Goal: Share content: Share content

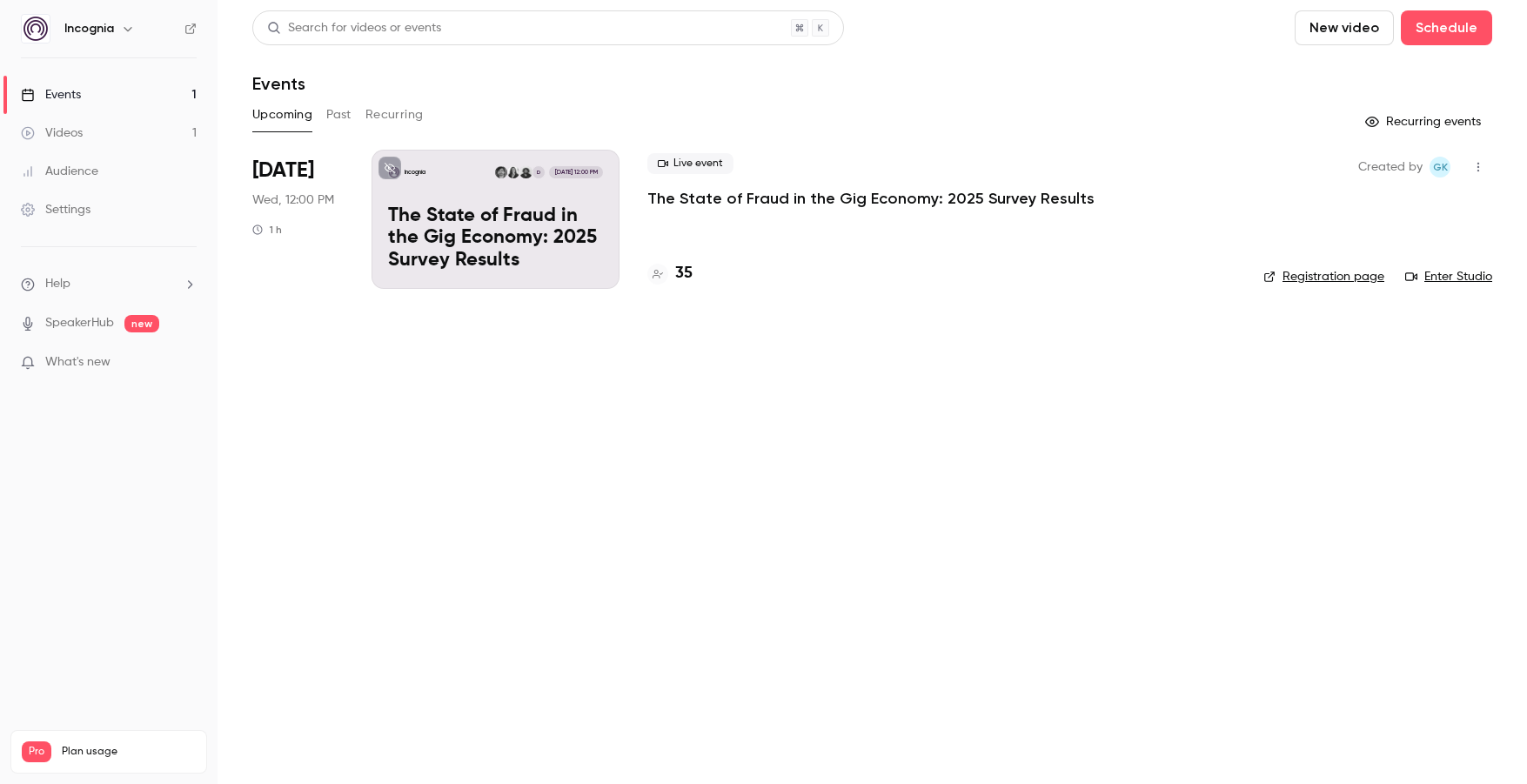
click at [846, 196] on p "The State of Fraud in the Gig Economy: 2025 Survey Results" at bounding box center [871, 198] width 447 height 21
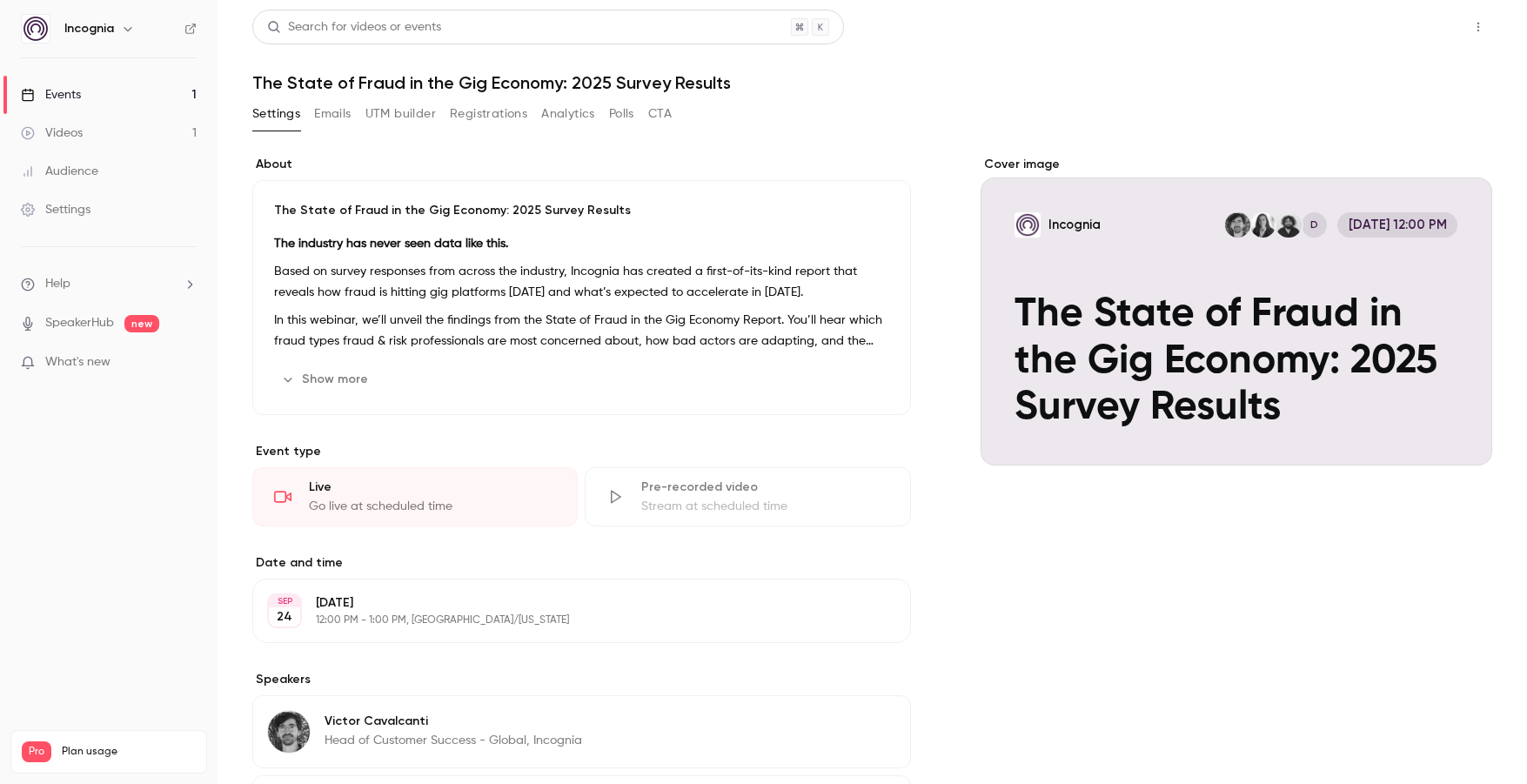
click at [1415, 36] on button "Share" at bounding box center [1416, 27] width 69 height 35
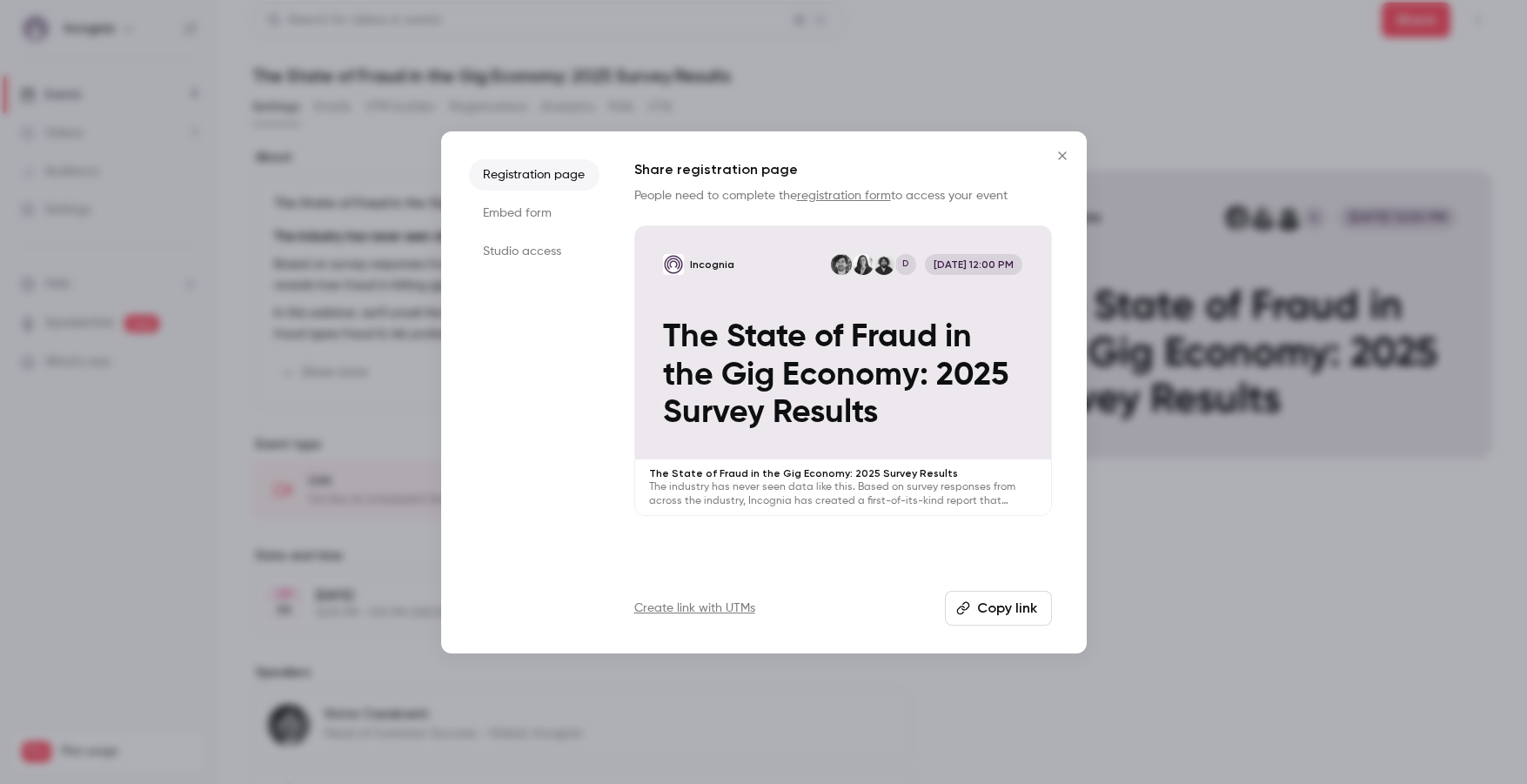
click at [546, 258] on li "Studio access" at bounding box center [534, 252] width 131 height 31
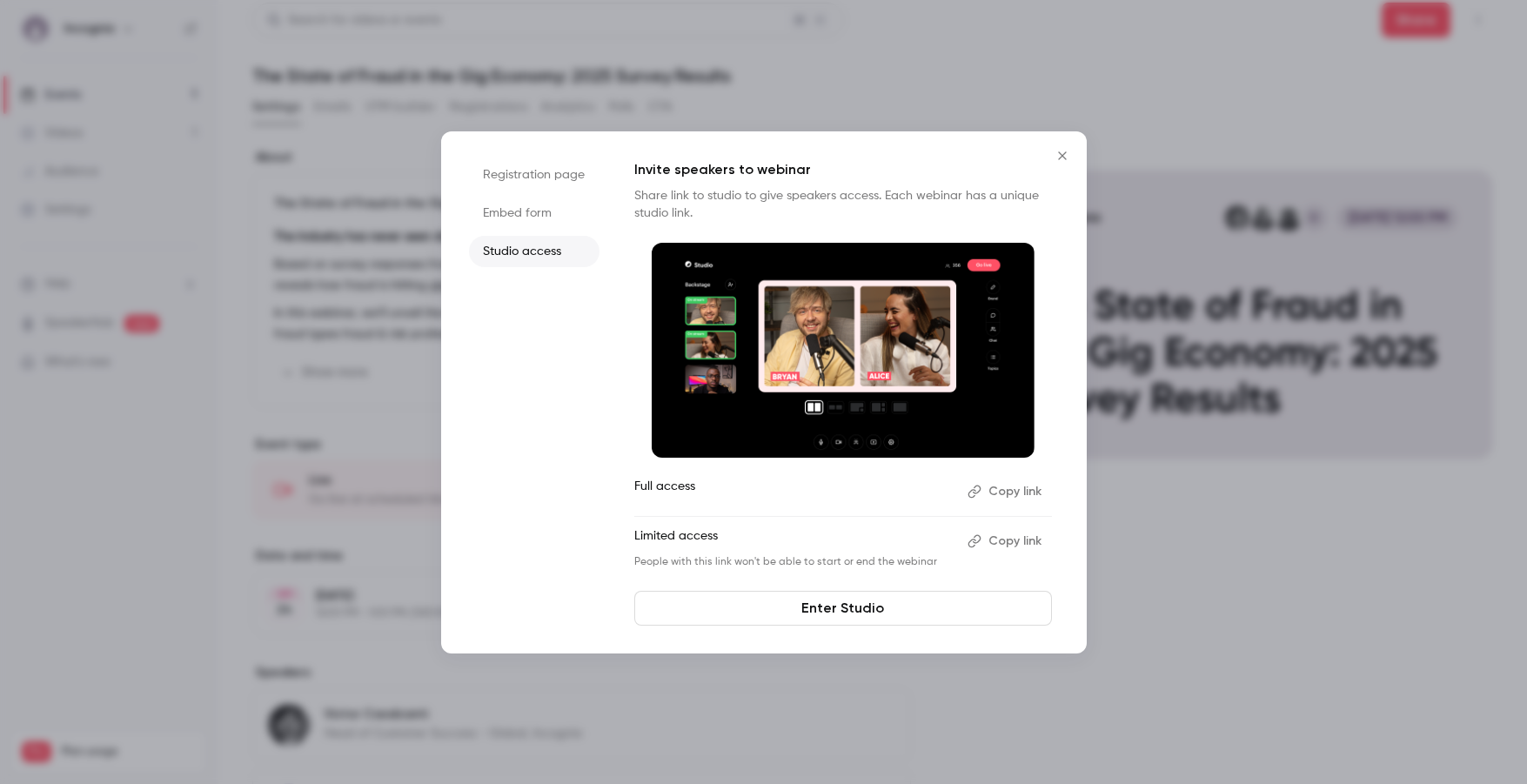
click at [1015, 495] on button "Copy link" at bounding box center [1006, 491] width 91 height 28
click at [1053, 157] on icon "Close" at bounding box center [1063, 156] width 21 height 14
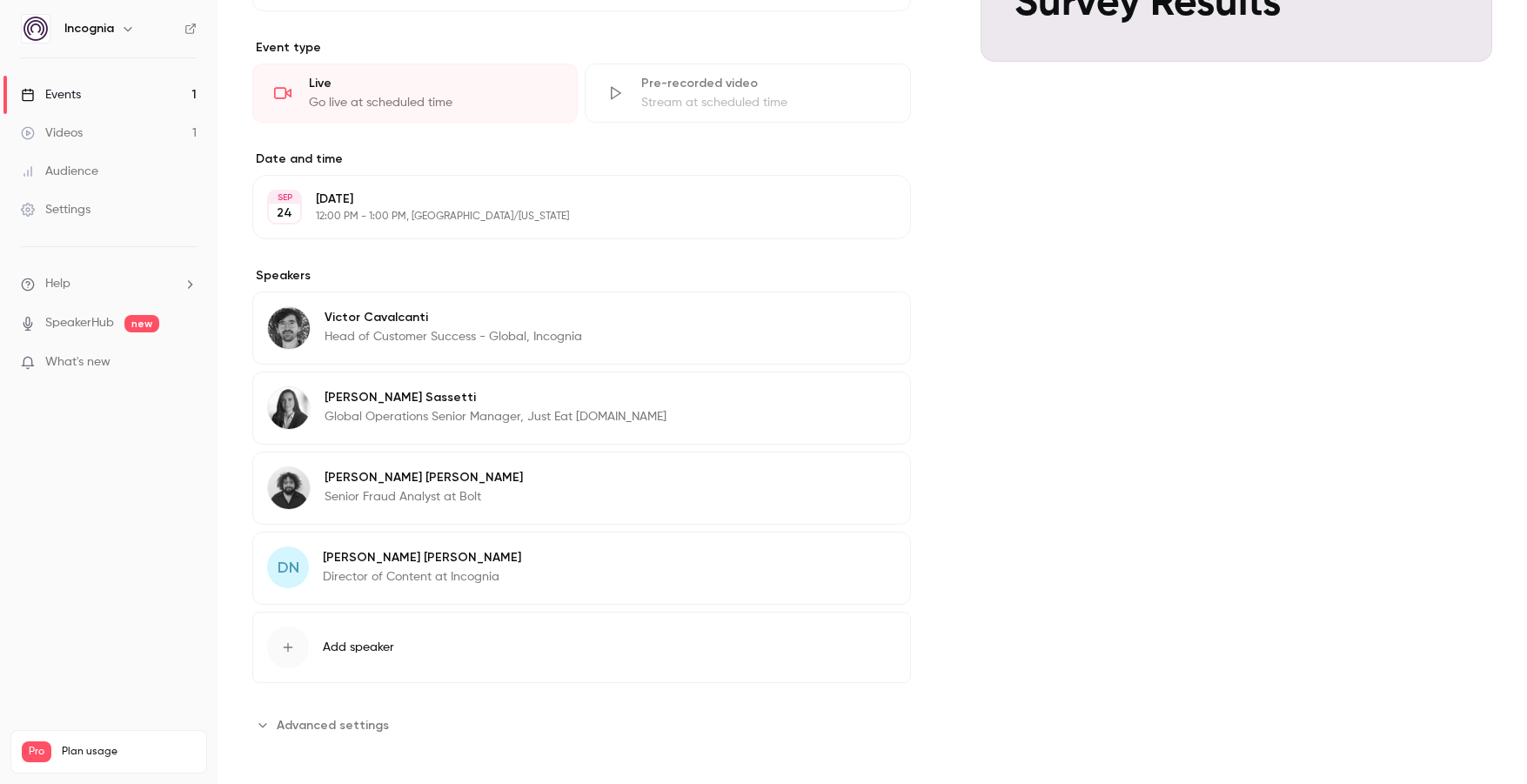
scroll to position [409, 0]
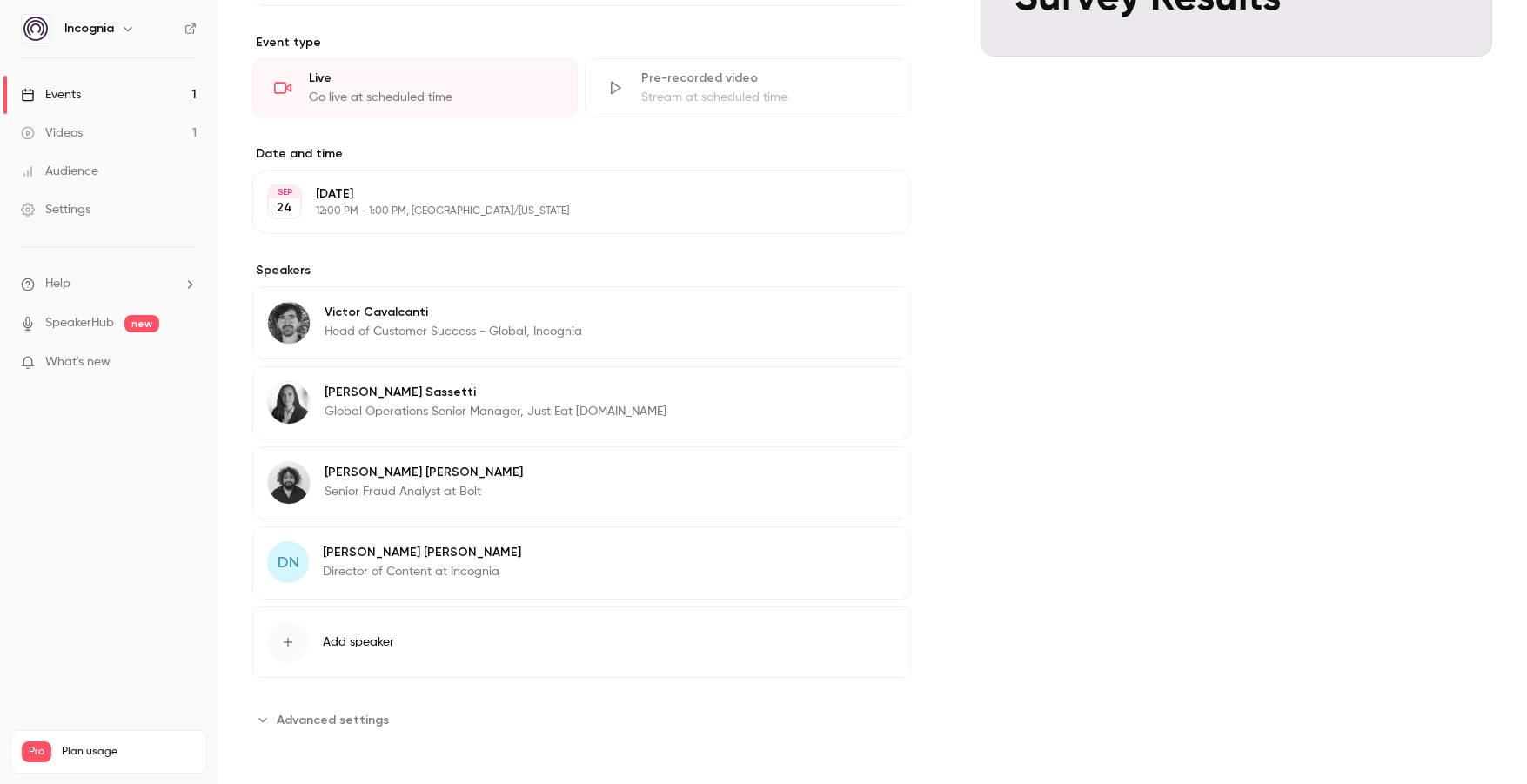
click at [854, 551] on icon "button" at bounding box center [847, 555] width 14 height 14
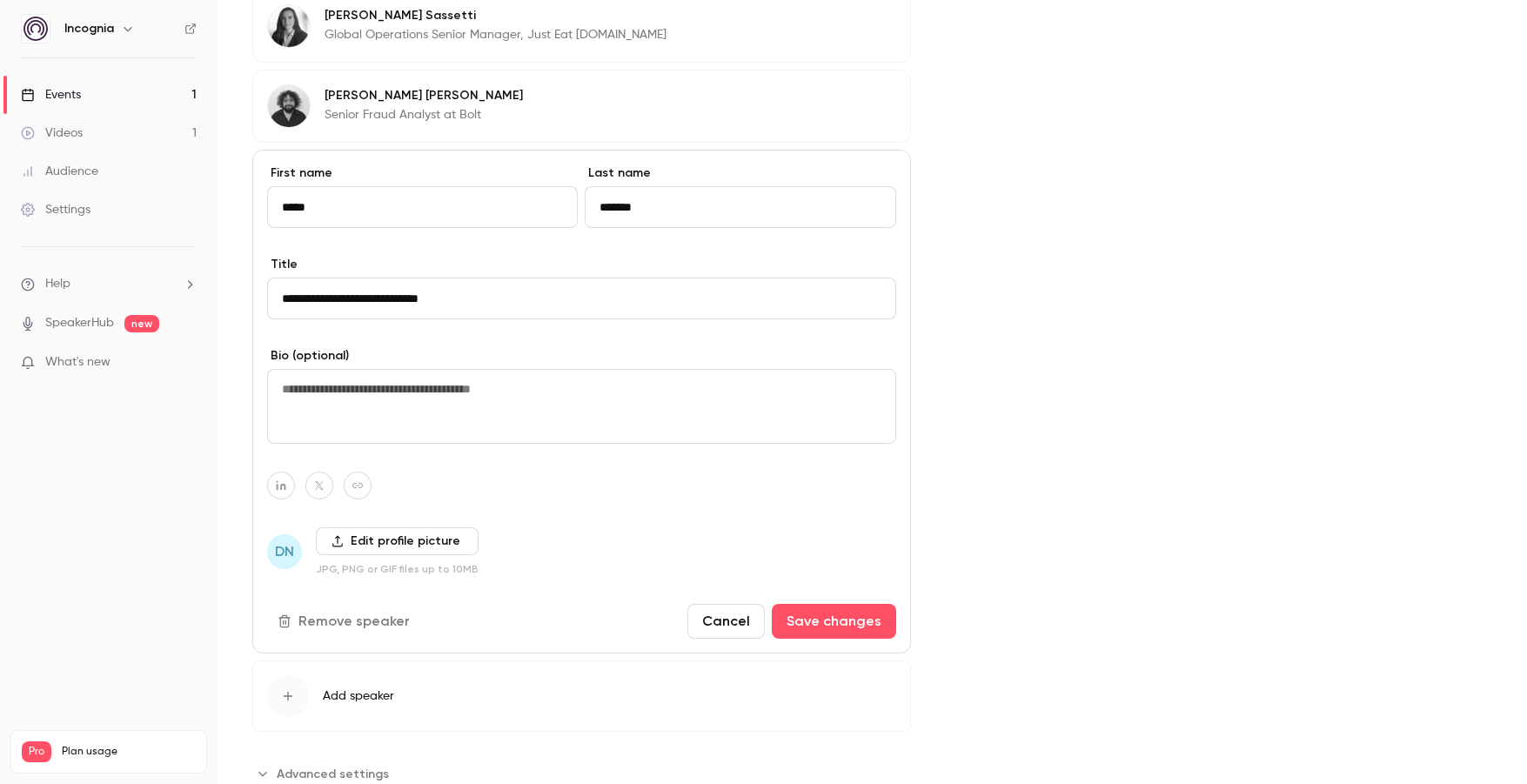
scroll to position [800, 0]
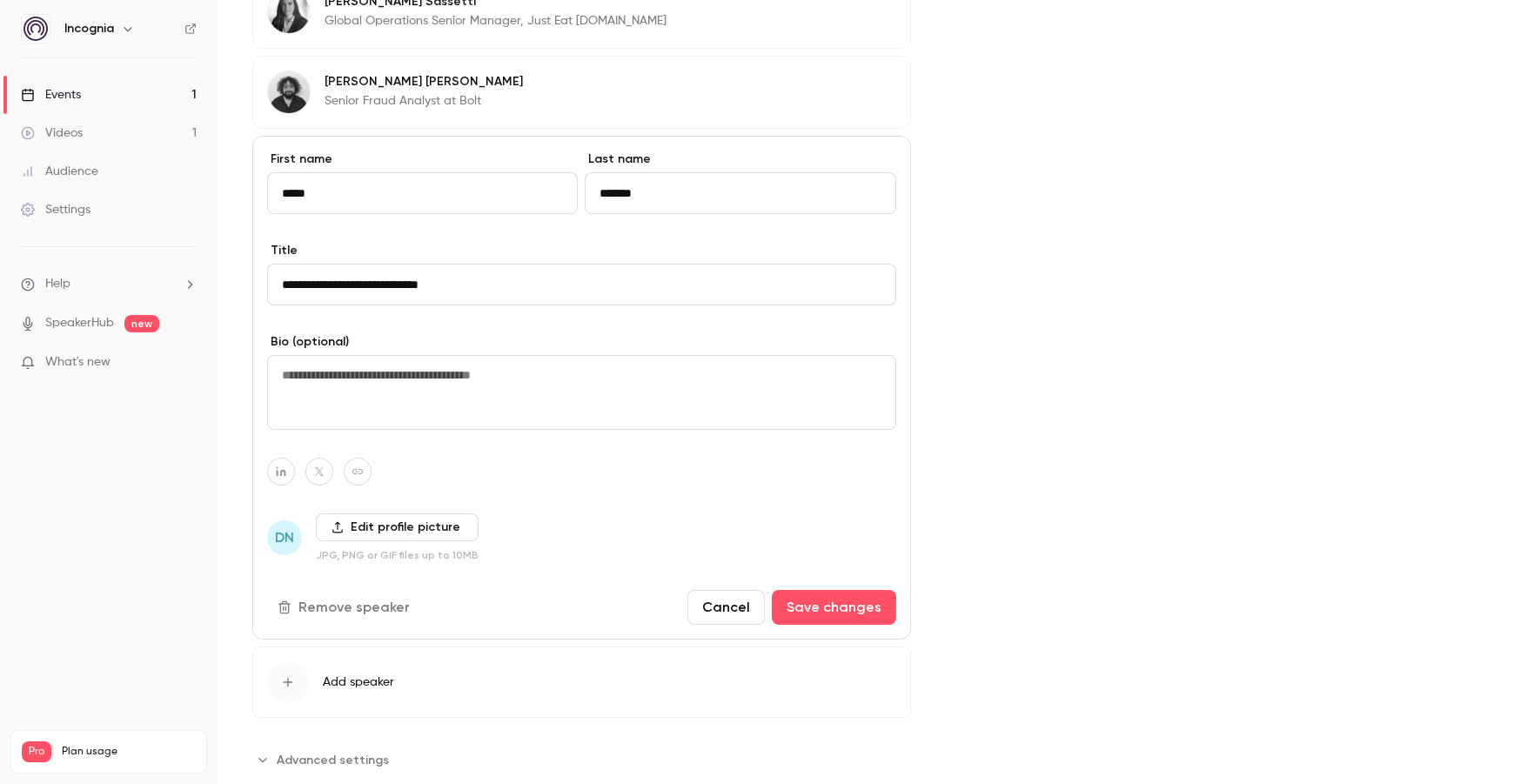
click at [731, 611] on button "Cancel" at bounding box center [726, 607] width 77 height 35
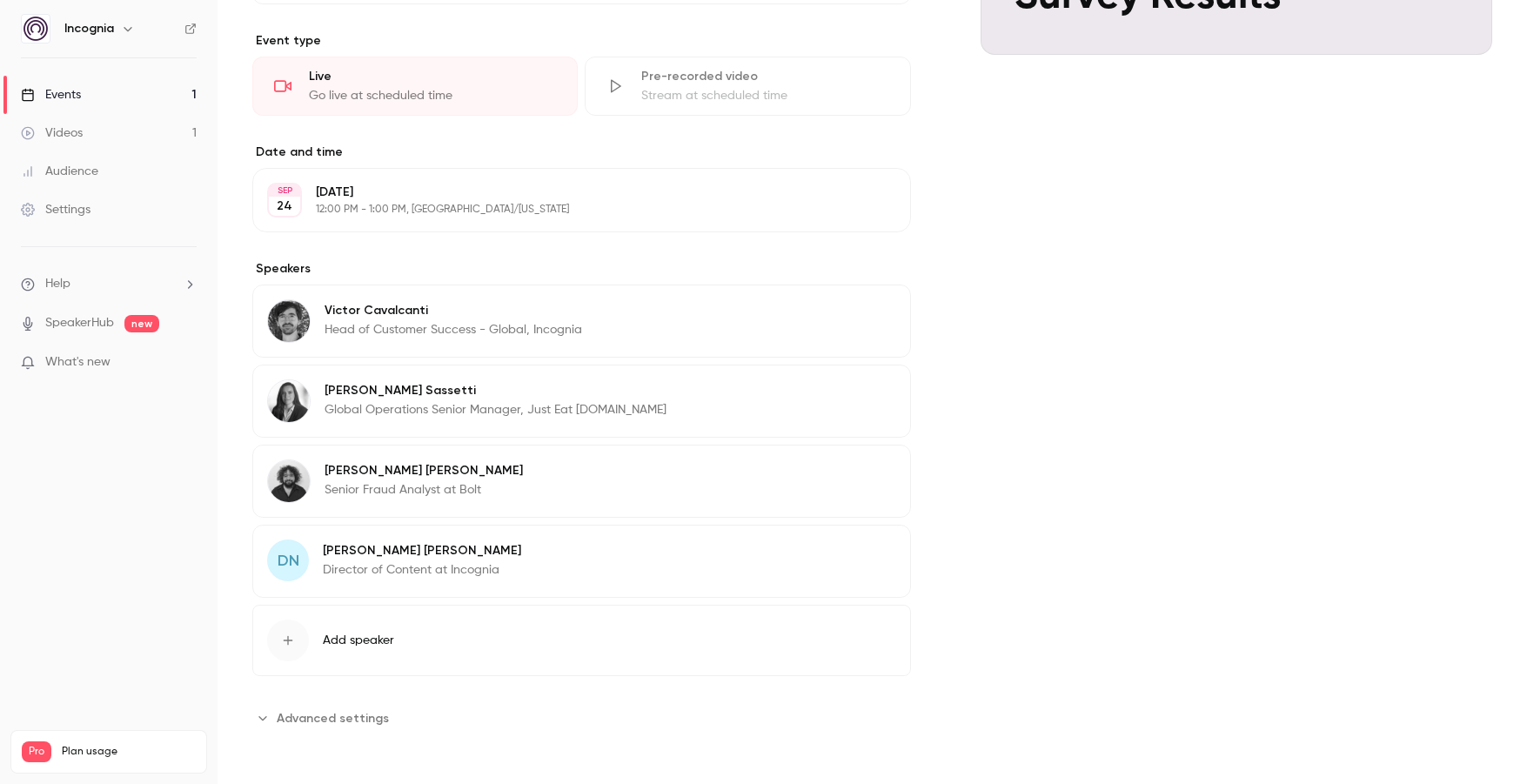
scroll to position [411, 0]
click at [317, 722] on span "Advanced settings" at bounding box center [333, 718] width 112 height 18
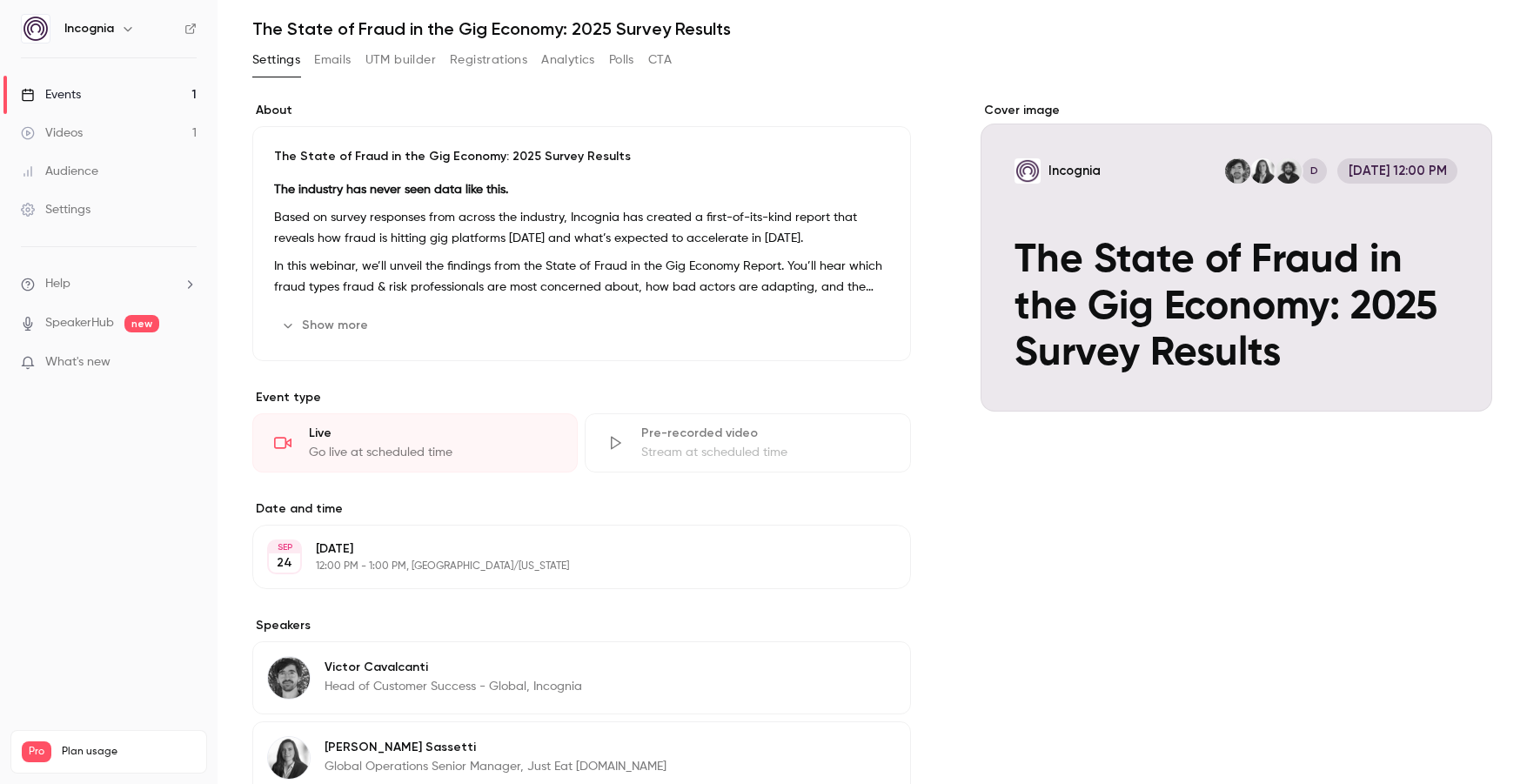
scroll to position [0, 0]
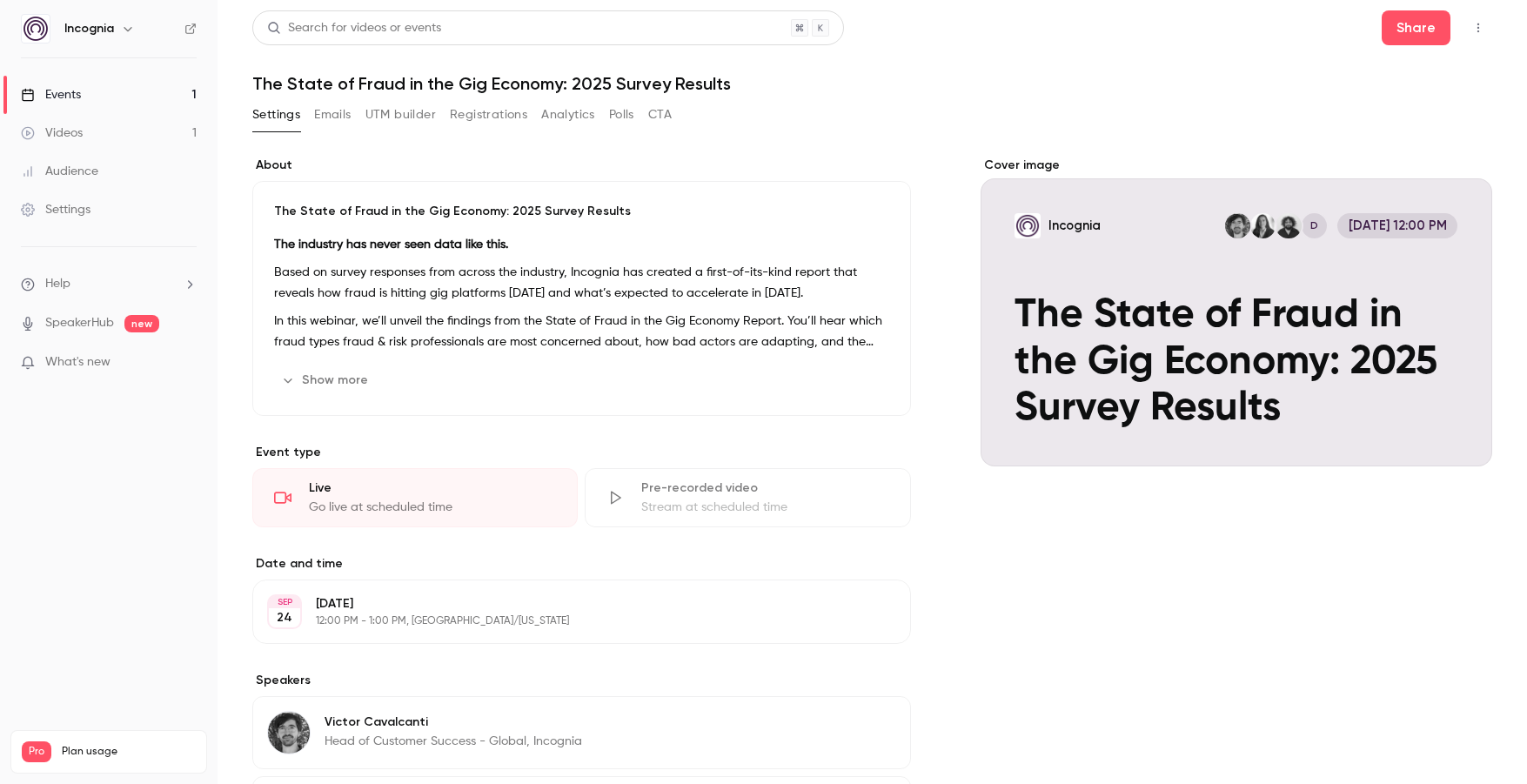
click at [67, 325] on link "SpeakerHub" at bounding box center [79, 322] width 69 height 18
click at [1153, 623] on div "Cover image Incognia D [DATE] 12:00 PM The State of Fraud in the Gig Economy: 2…" at bounding box center [1237, 747] width 511 height 1182
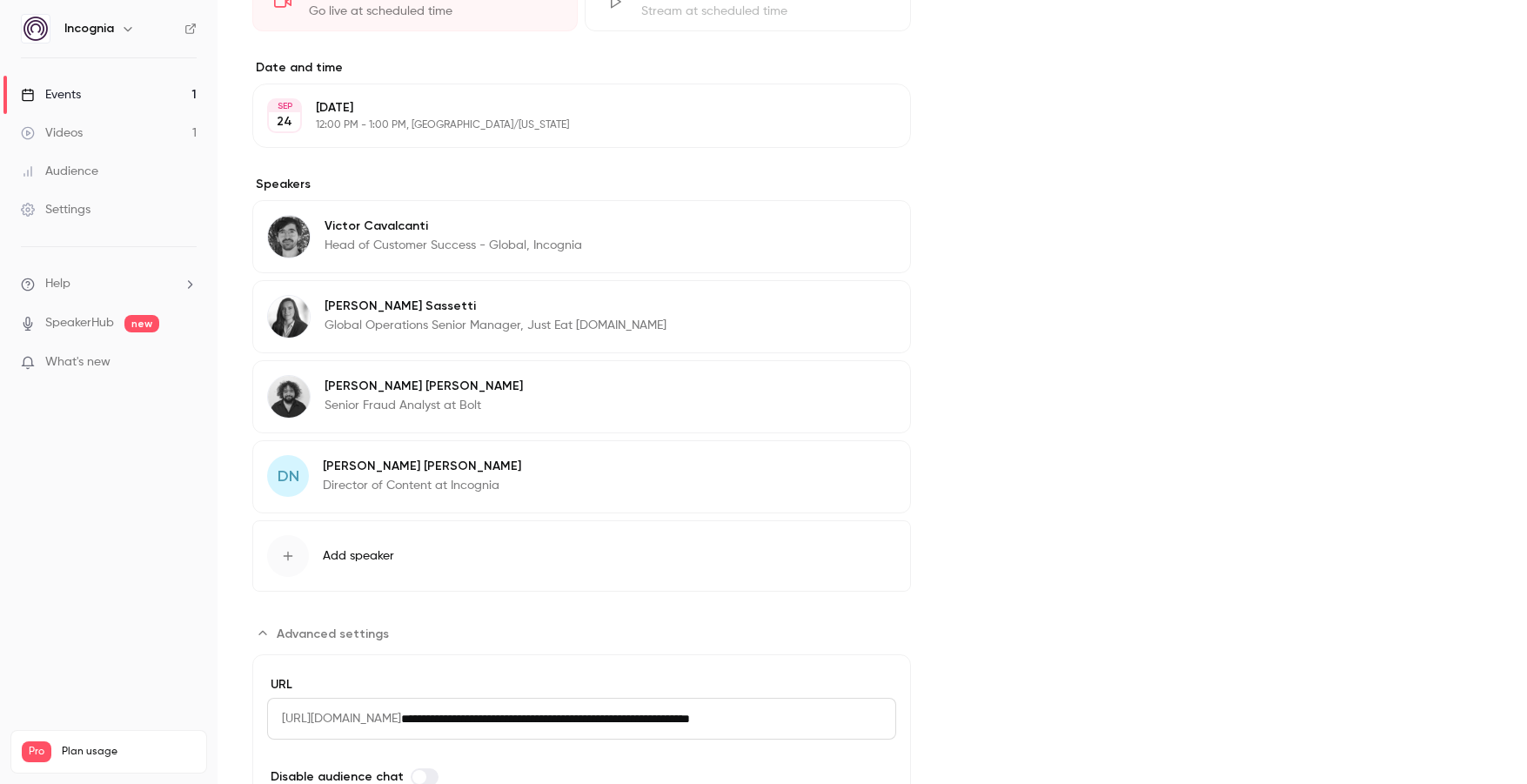
scroll to position [606, 0]
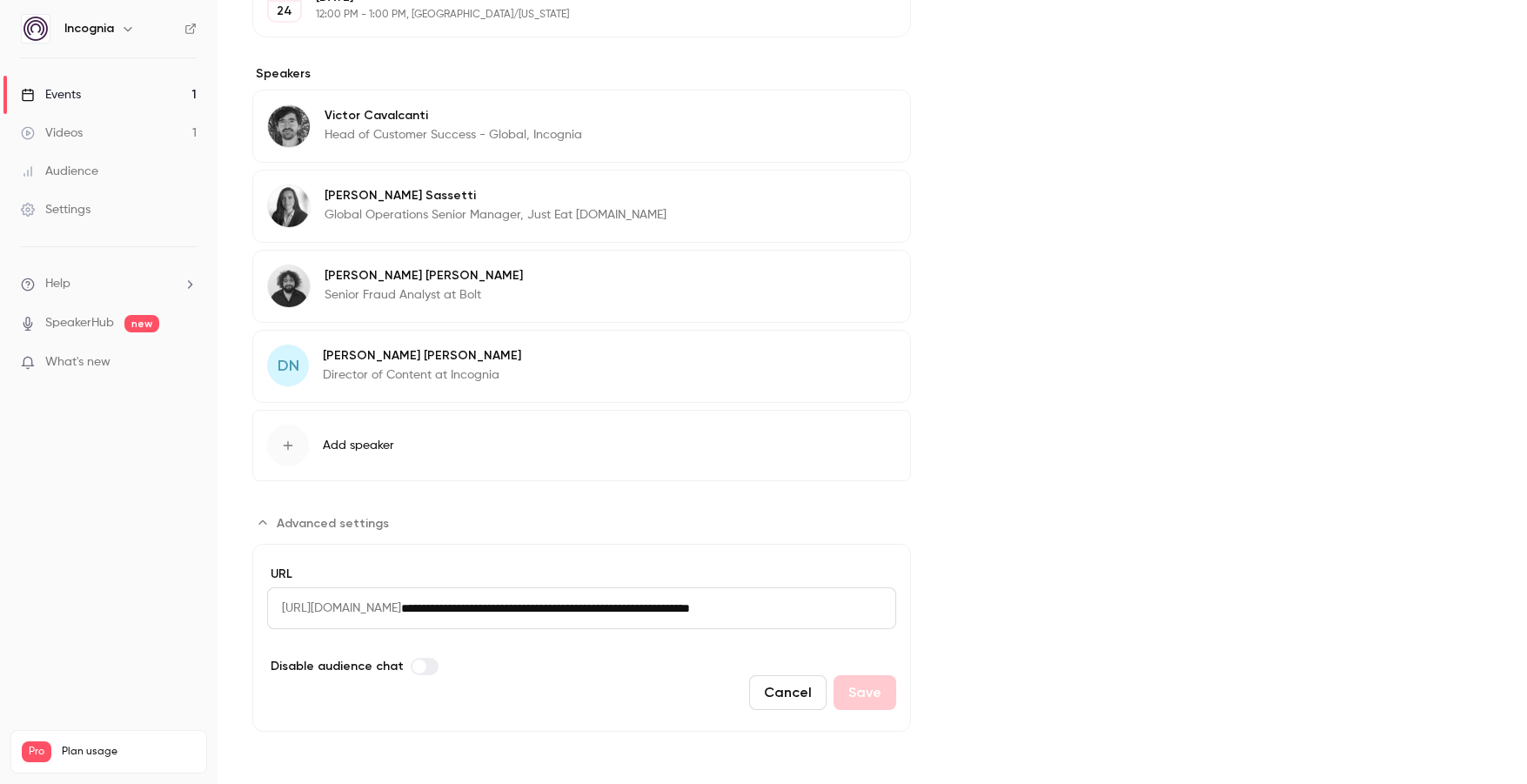
click at [372, 366] on p "Director of Content at Incognia" at bounding box center [421, 375] width 199 height 17
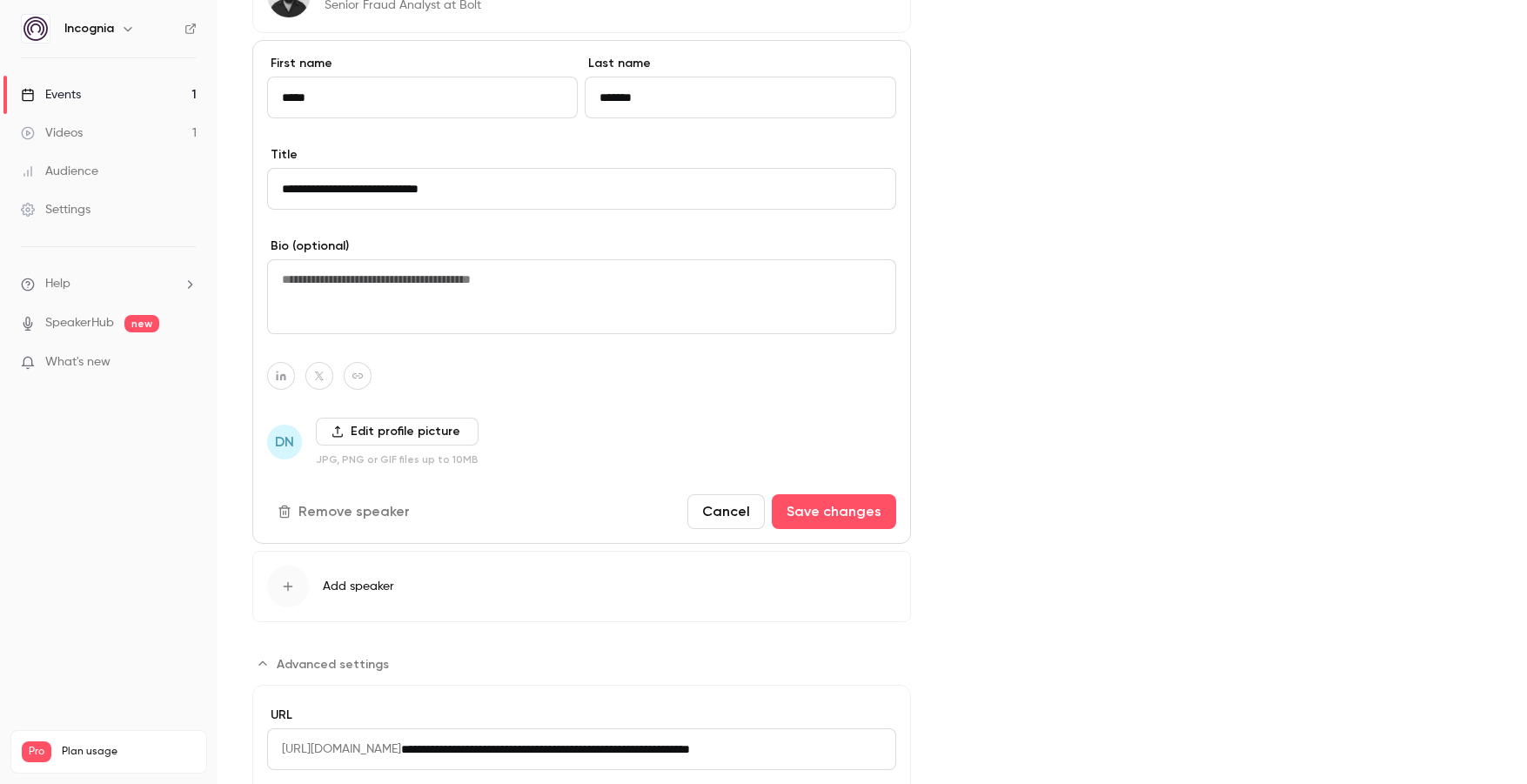
scroll to position [1037, 0]
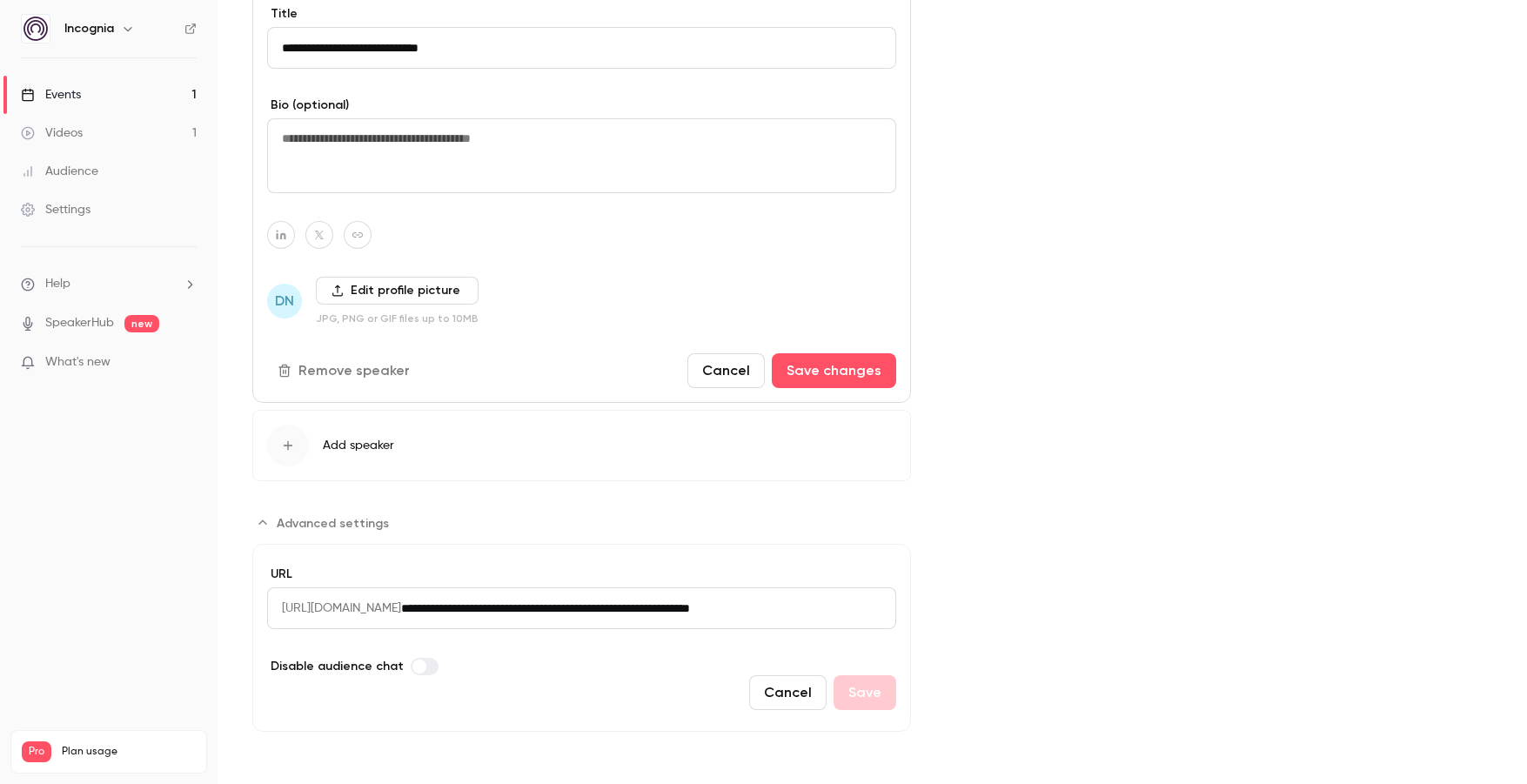
click at [749, 379] on button "Cancel" at bounding box center [726, 371] width 77 height 35
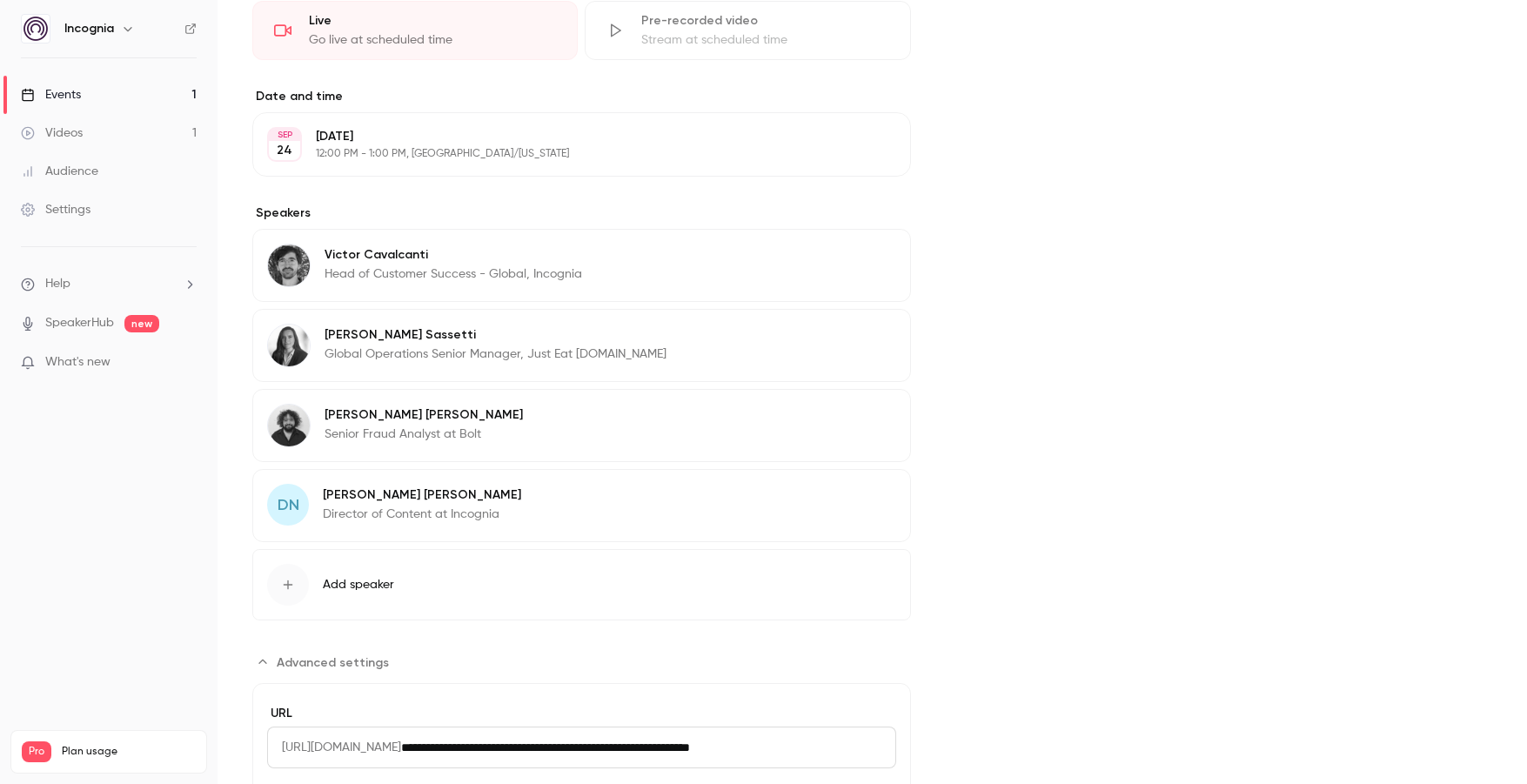
scroll to position [451, 0]
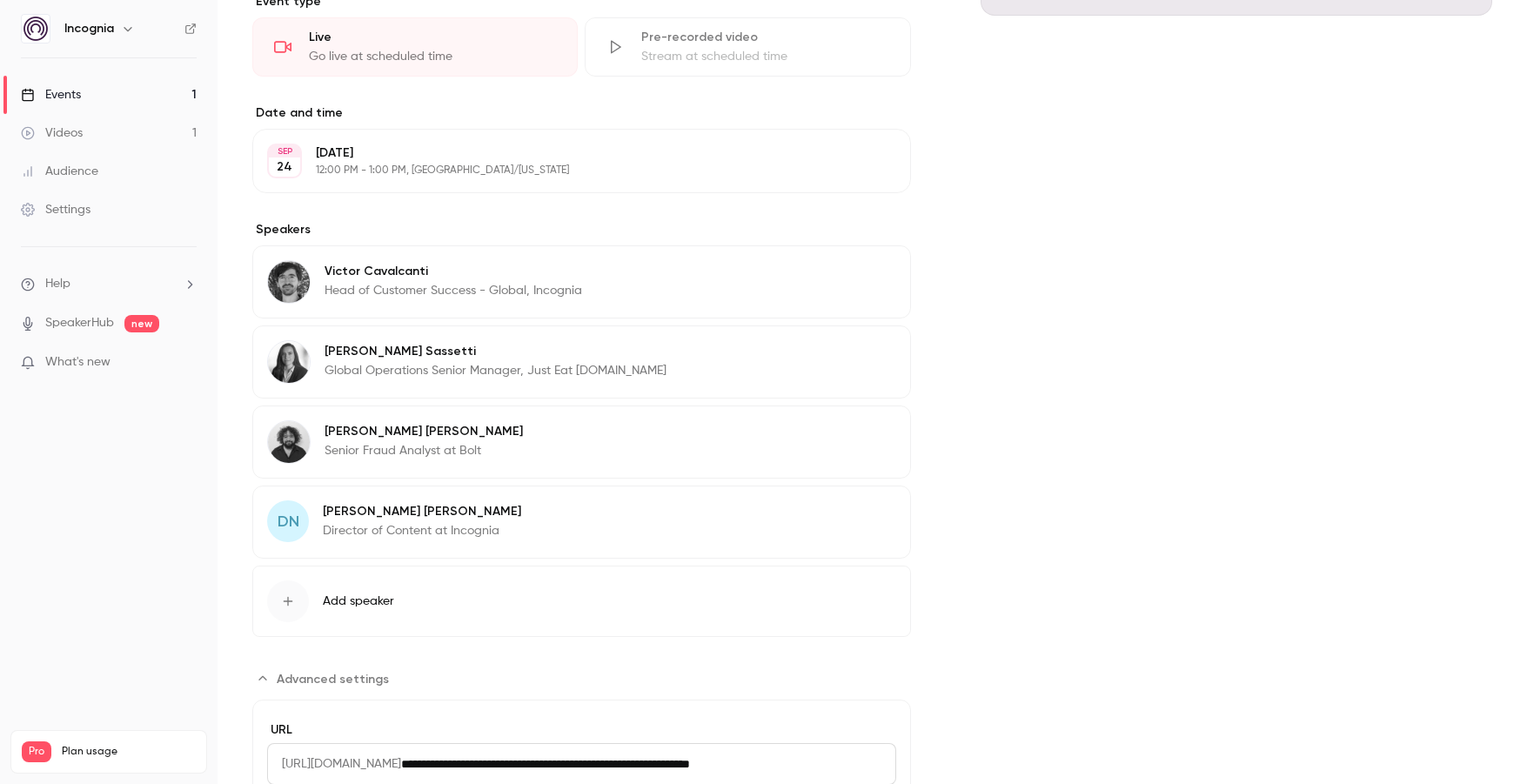
click at [865, 523] on button "Edit" at bounding box center [865, 514] width 64 height 28
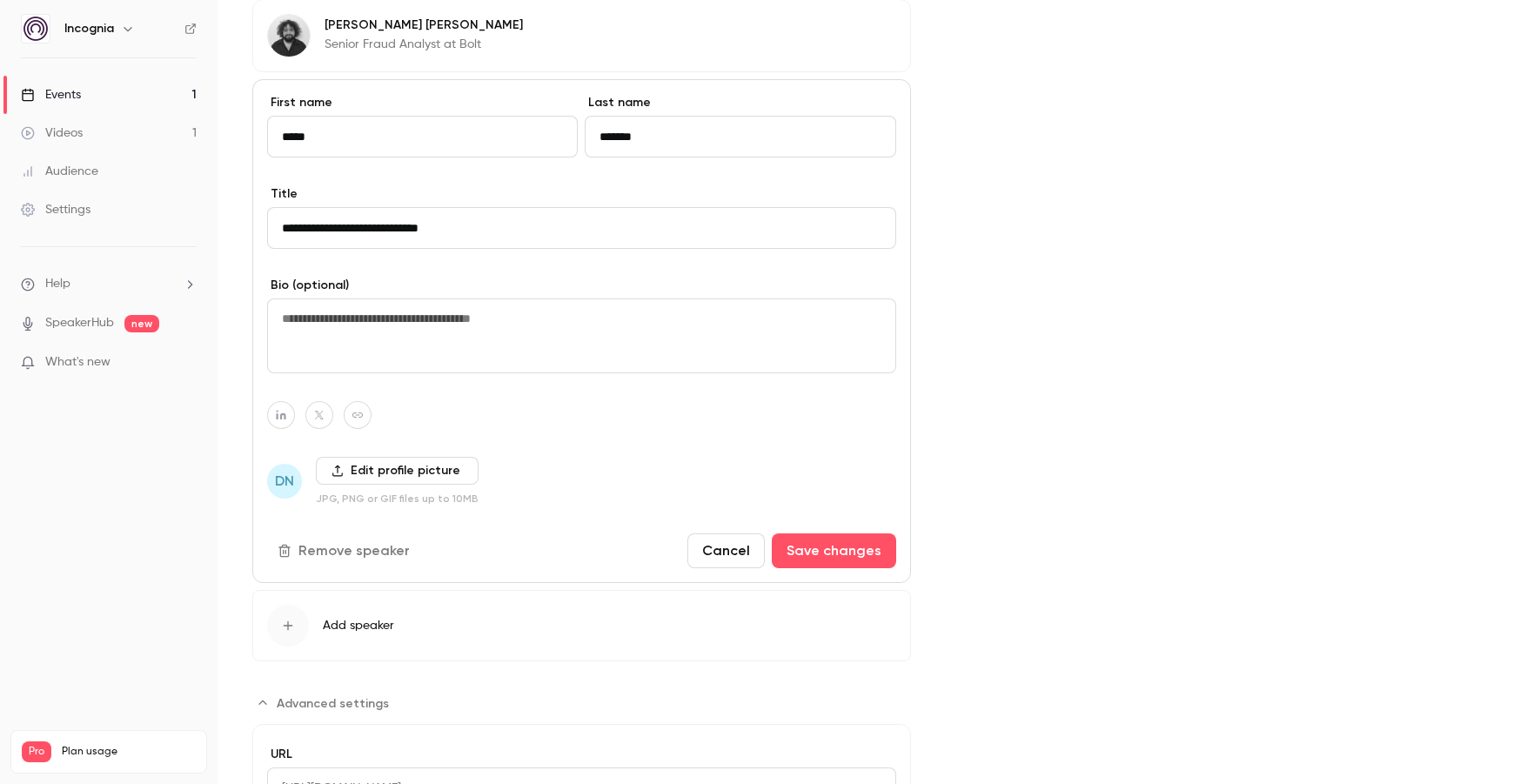
scroll to position [858, 0]
click at [726, 547] on button "Cancel" at bounding box center [726, 550] width 77 height 35
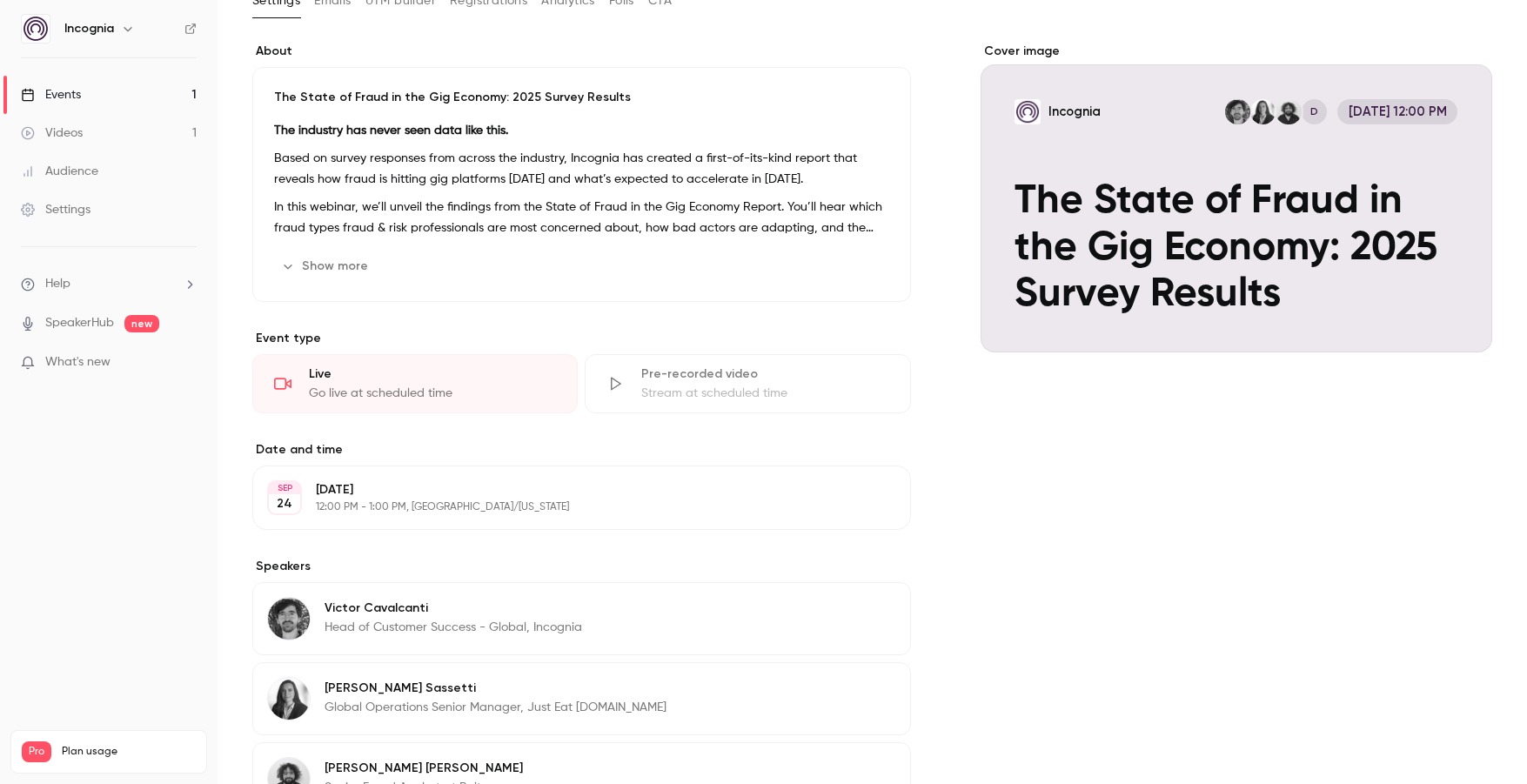
scroll to position [0, 0]
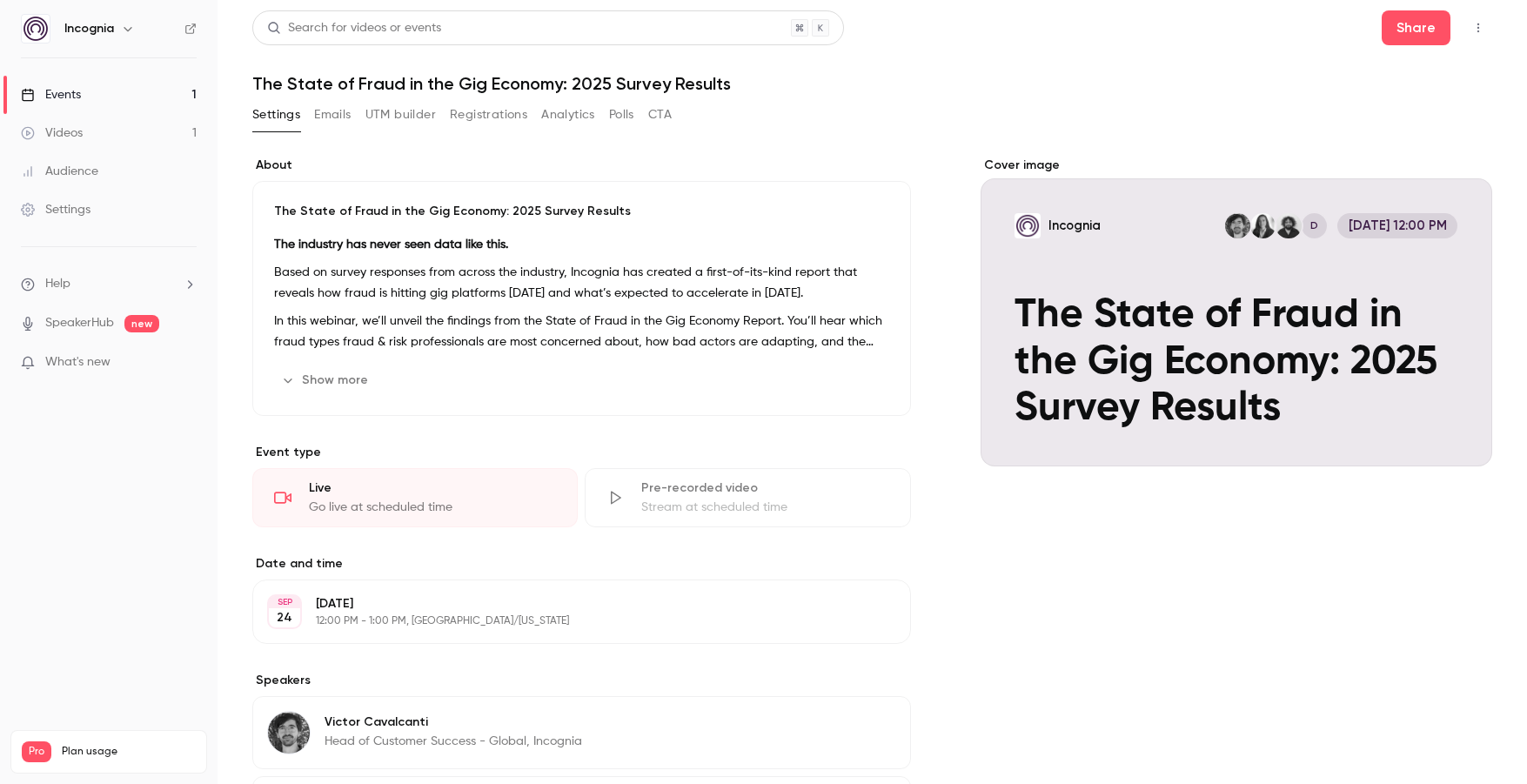
click at [1476, 33] on icon "button" at bounding box center [1479, 27] width 14 height 13
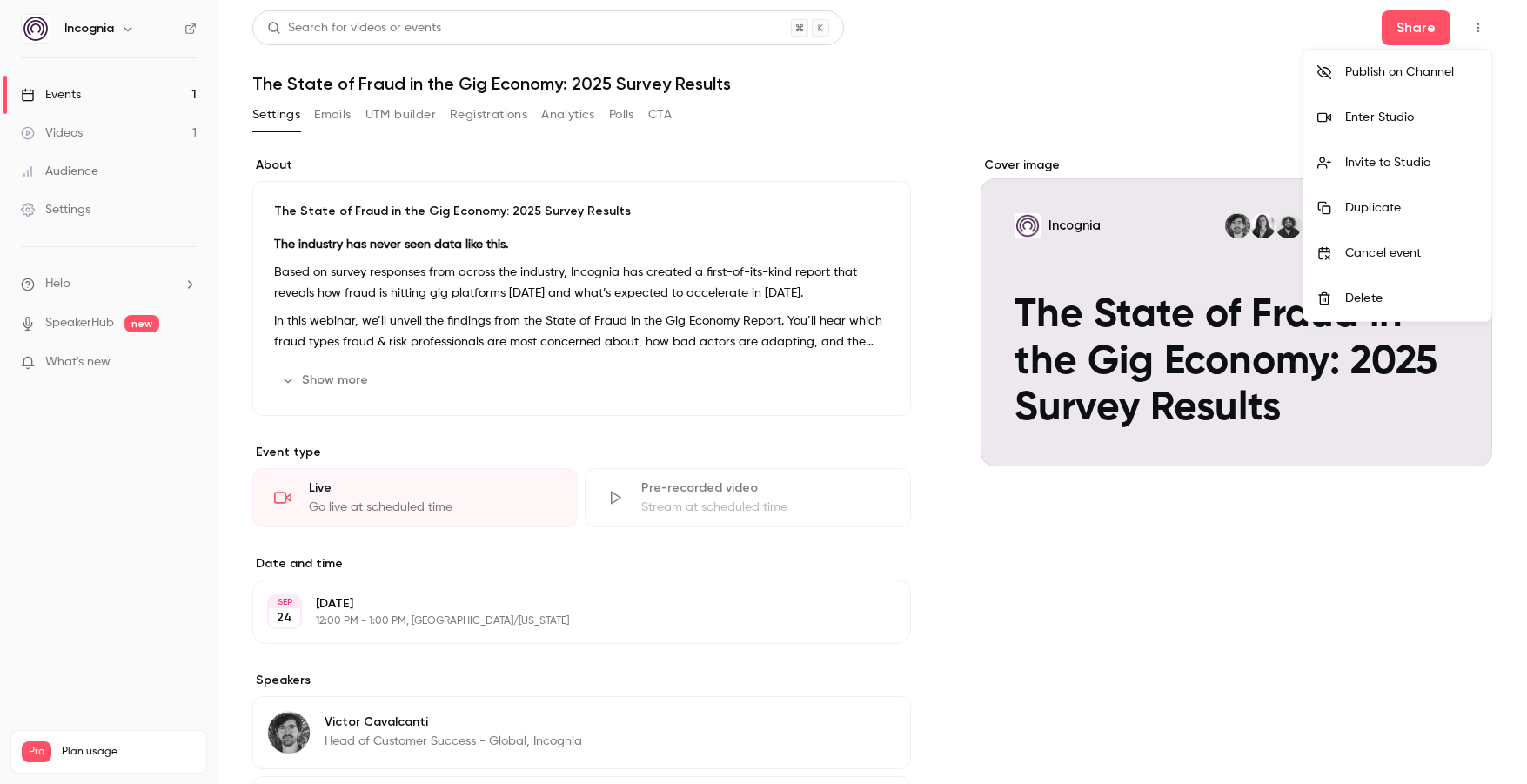
click at [1397, 157] on div "Invite to Studio" at bounding box center [1412, 163] width 133 height 17
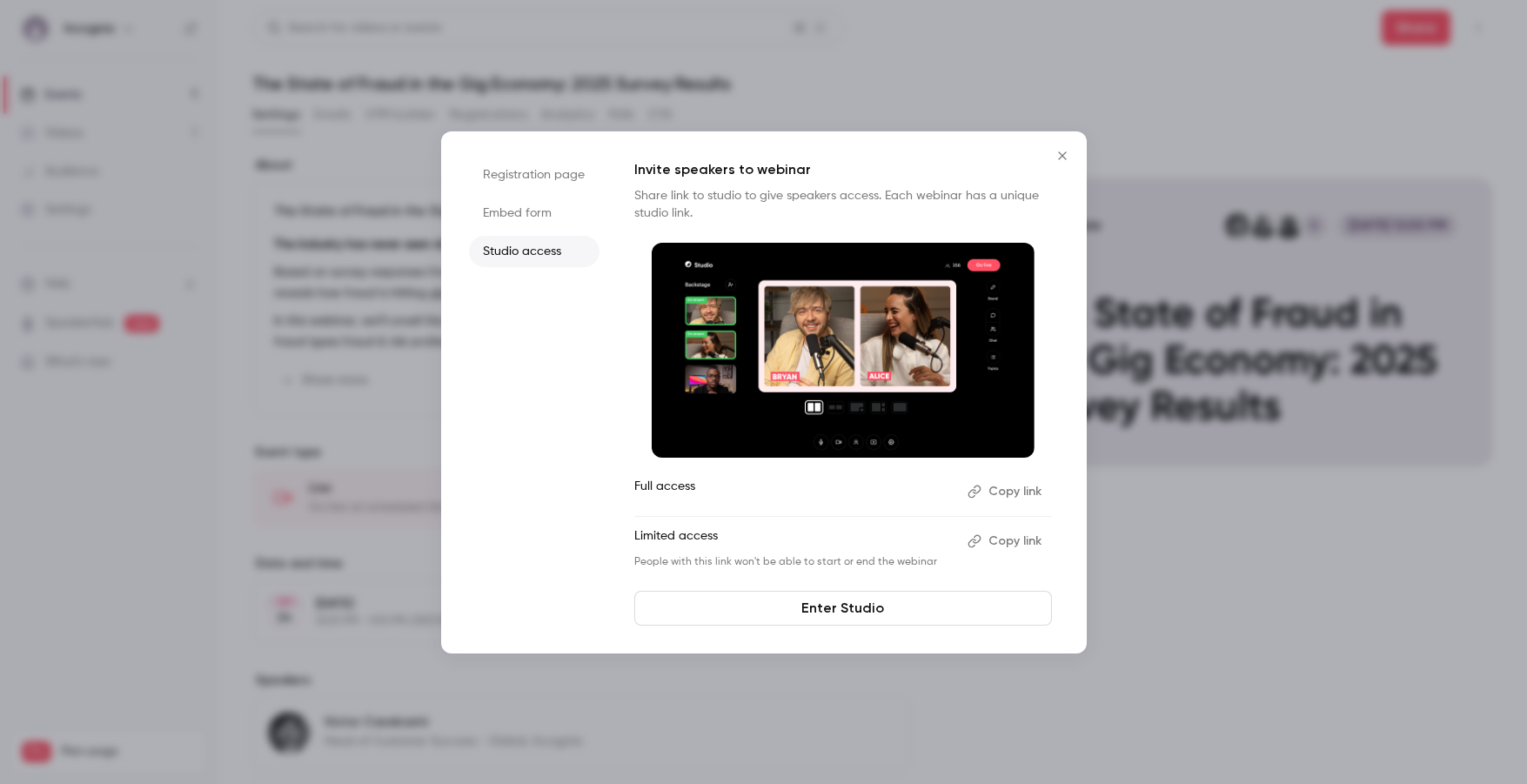
click at [1072, 158] on icon "Close" at bounding box center [1063, 156] width 21 height 14
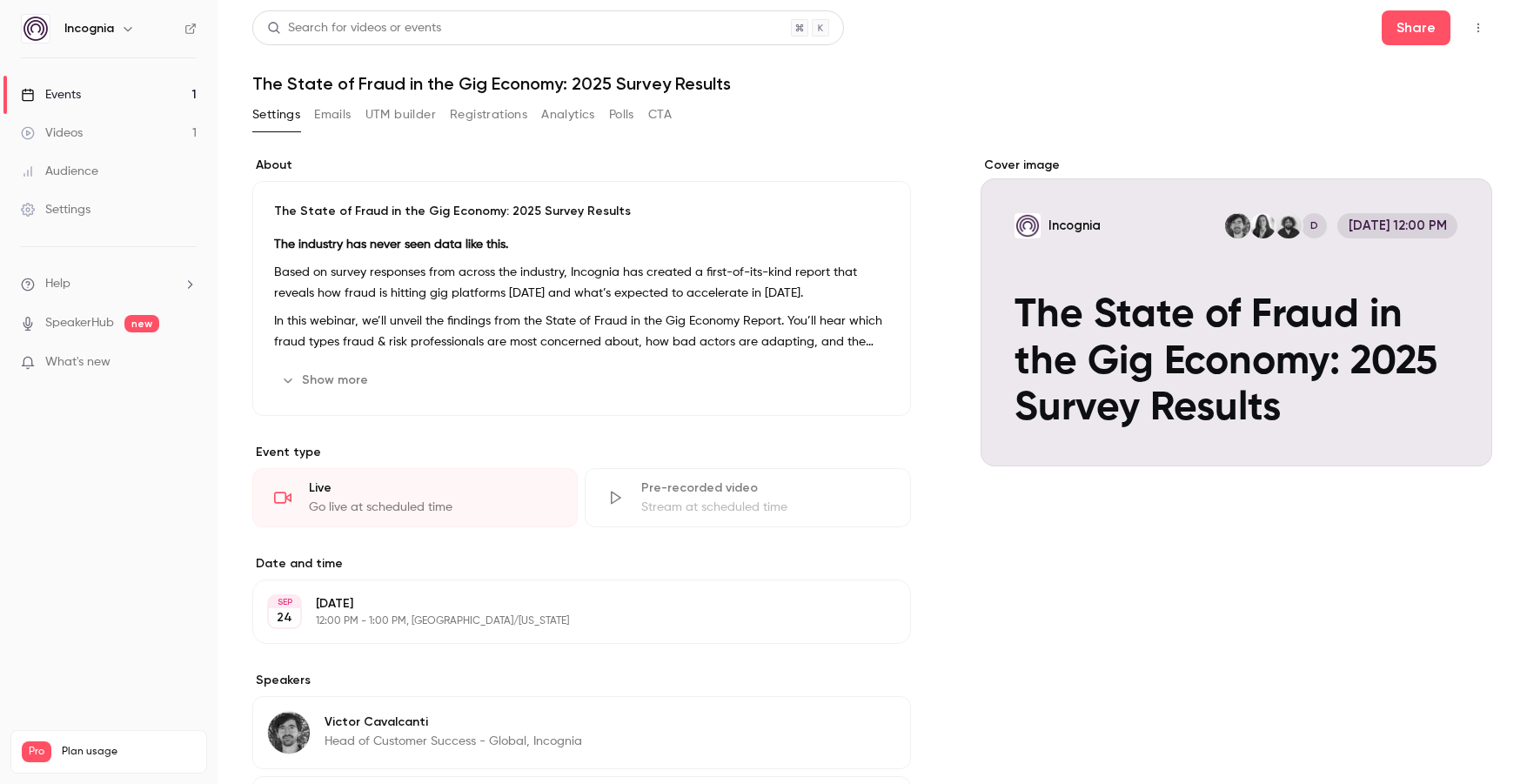
click at [106, 355] on span "What's new" at bounding box center [77, 362] width 65 height 18
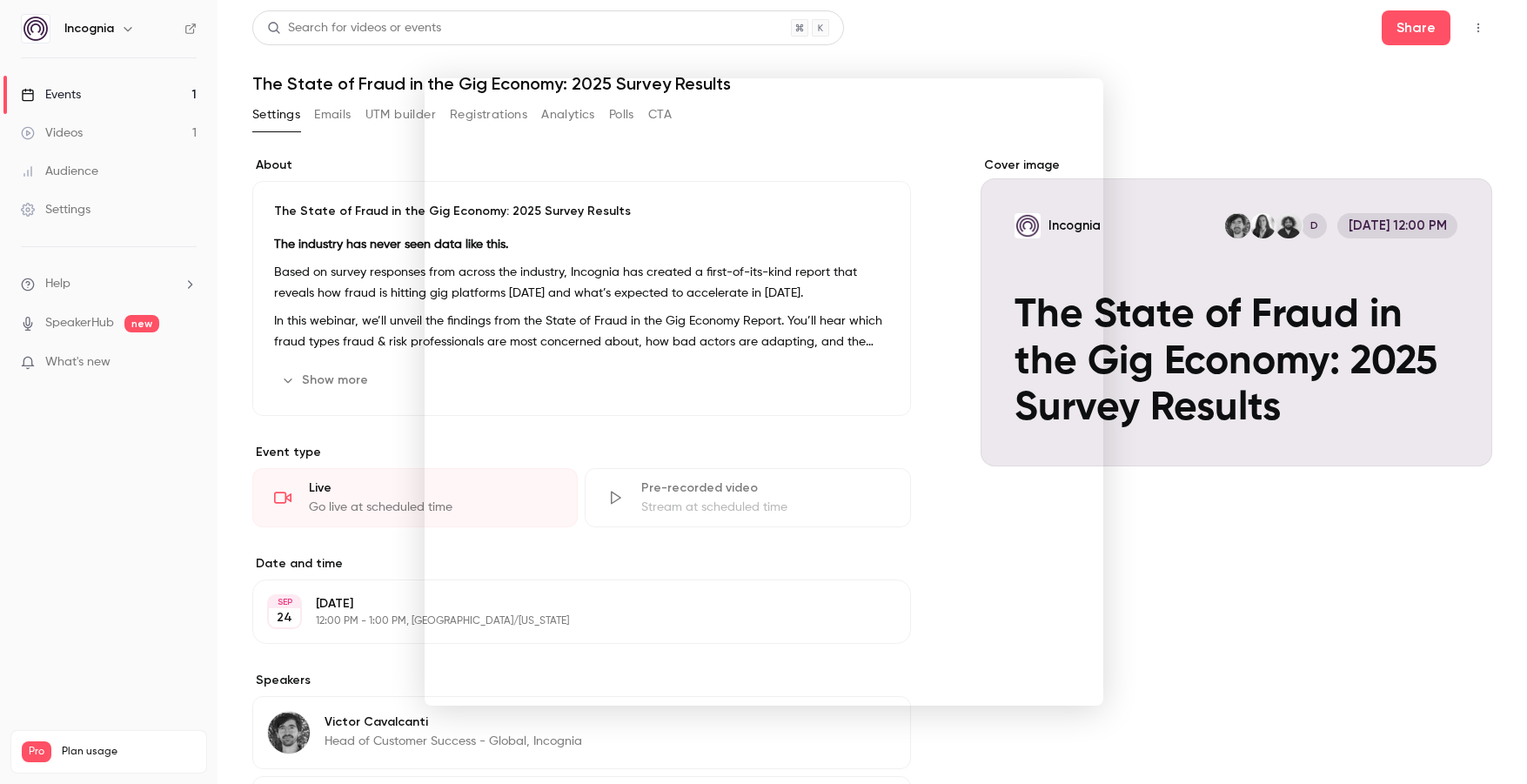
click at [1099, 72] on div at bounding box center [763, 392] width 1527 height 784
